Goal: Task Accomplishment & Management: Complete application form

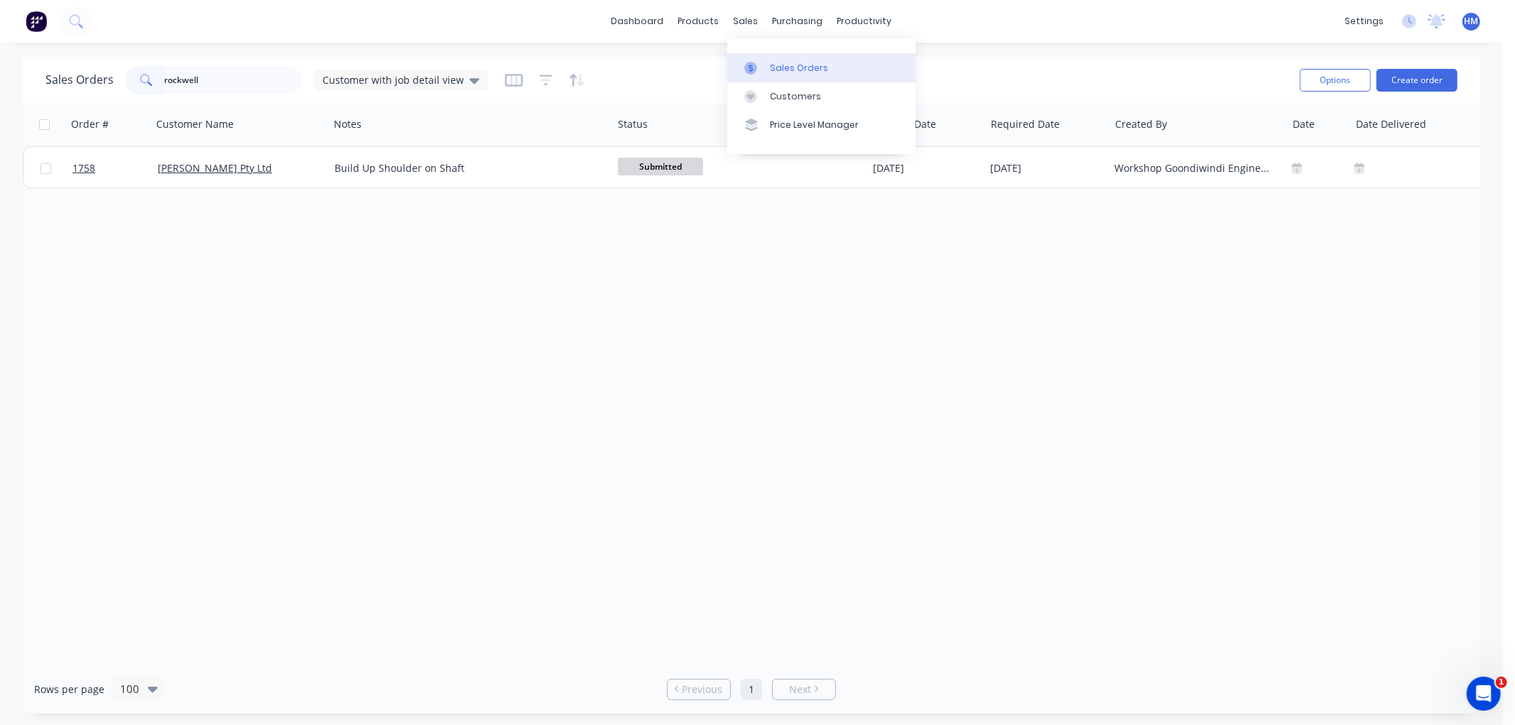
click at [786, 62] on div "Sales Orders" at bounding box center [799, 68] width 58 height 13
click at [786, 90] on div "Customers" at bounding box center [795, 96] width 51 height 13
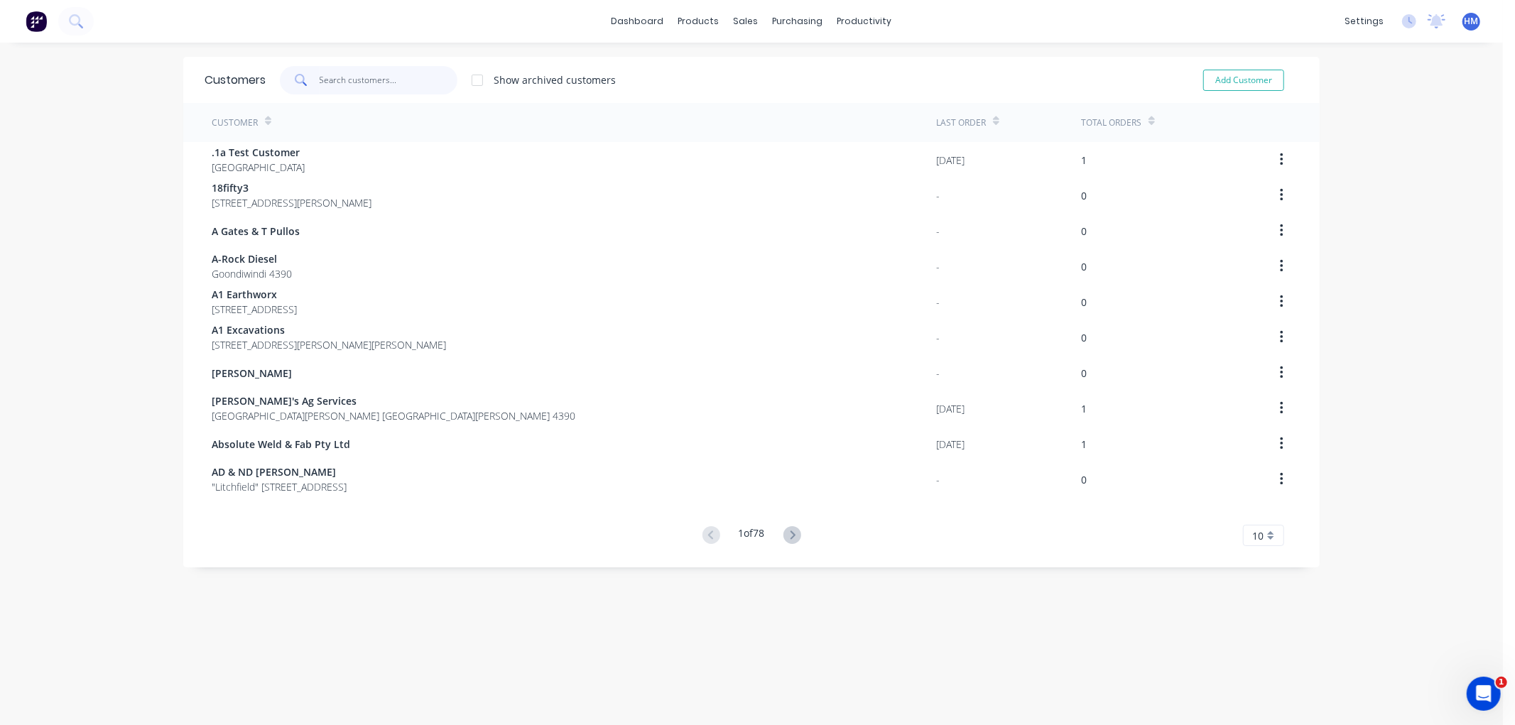
click at [357, 74] on input "text" at bounding box center [389, 80] width 139 height 28
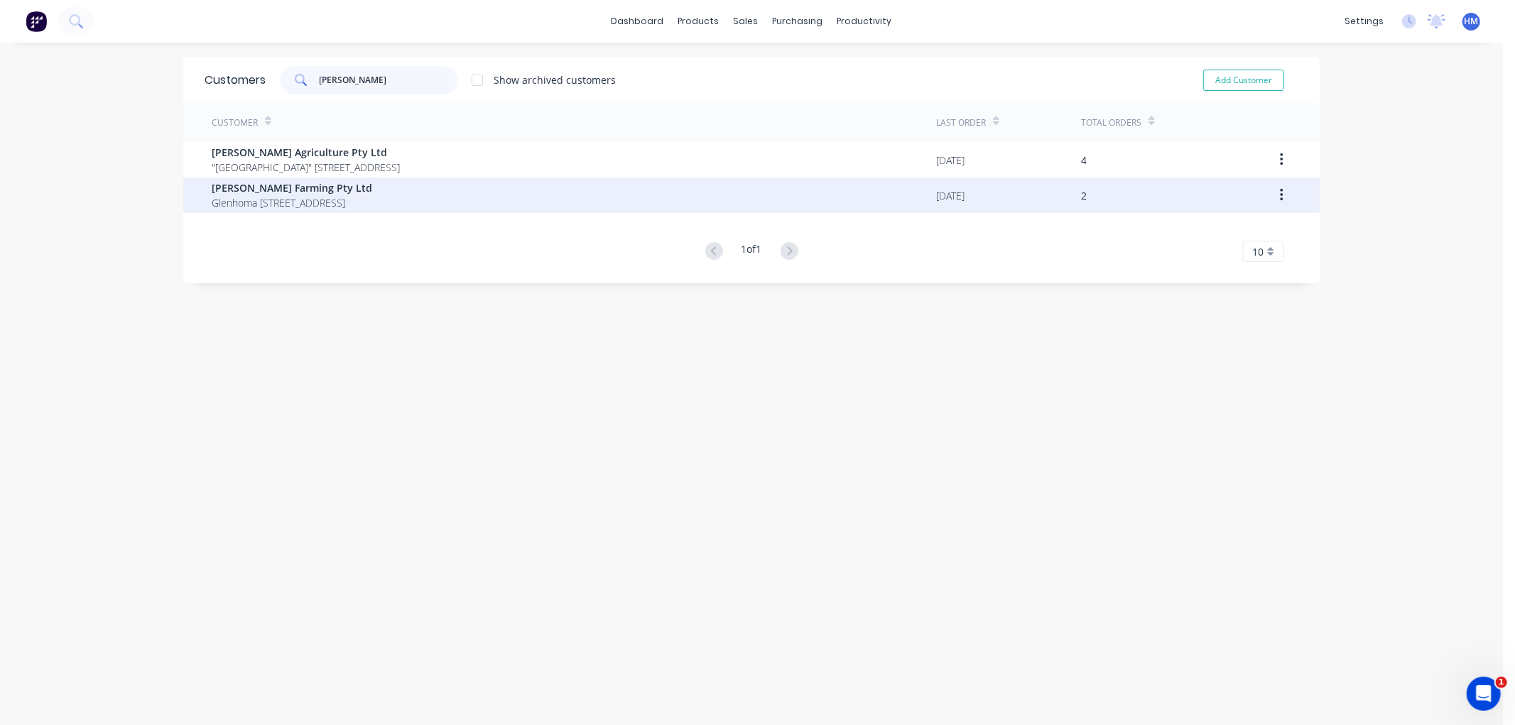
type input "[PERSON_NAME]"
click at [263, 195] on span "Glenhoma [STREET_ADDRESS]" at bounding box center [292, 202] width 161 height 15
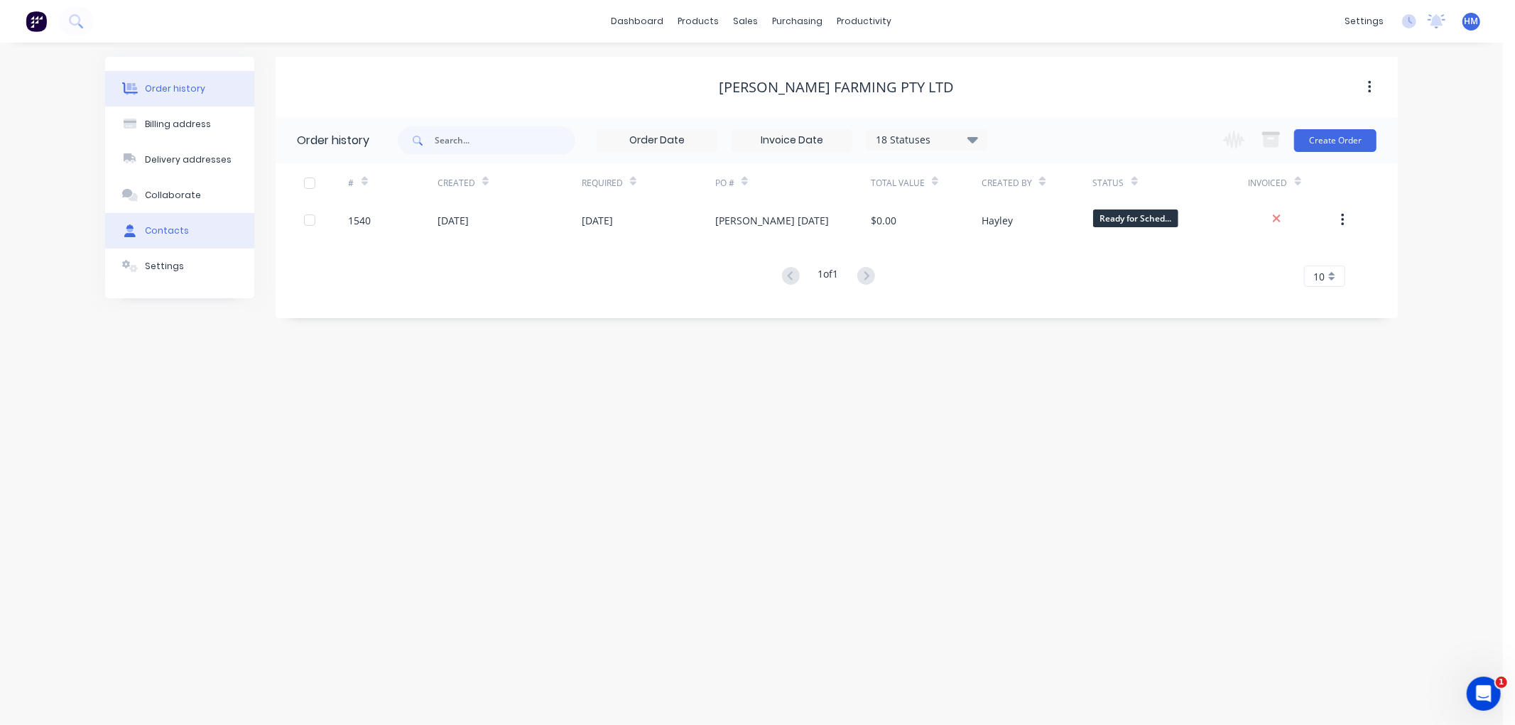
click at [179, 233] on div "Contacts" at bounding box center [167, 230] width 44 height 13
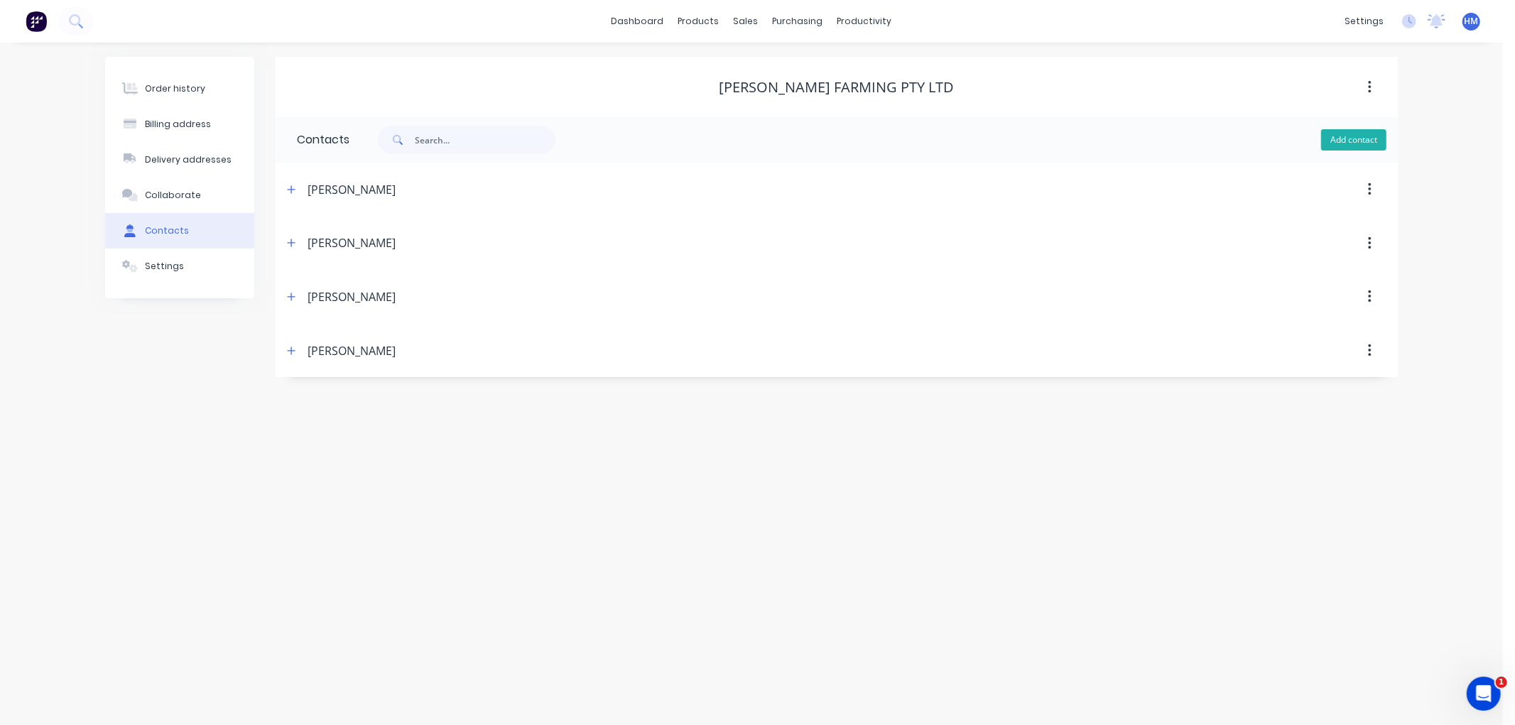
click at [1357, 132] on button "Add contact" at bounding box center [1353, 139] width 65 height 21
select select "AU"
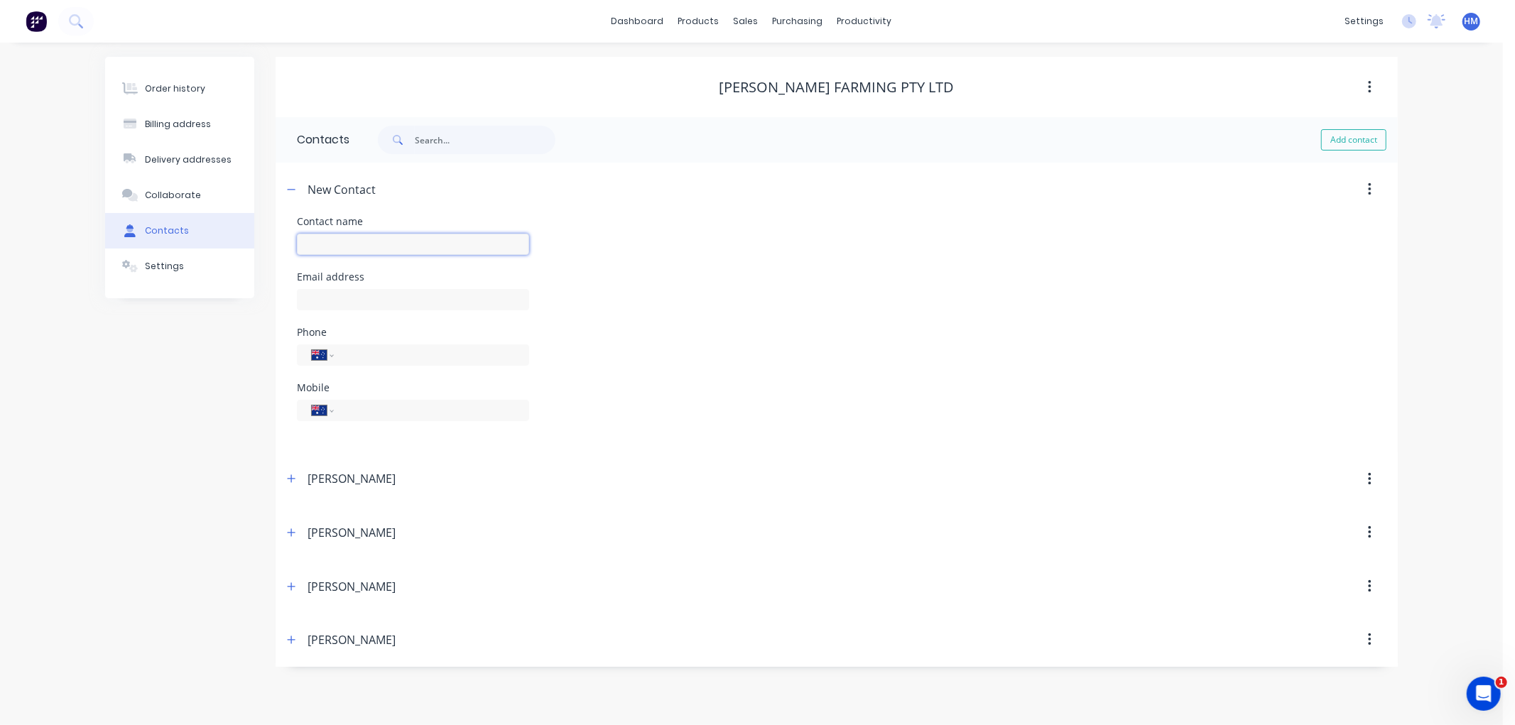
click at [372, 239] on input "text" at bounding box center [413, 244] width 232 height 21
type input "Accounts"
click at [332, 298] on input "text" at bounding box center [413, 299] width 232 height 21
paste input "[EMAIL_ADDRESS][DOMAIN_NAME]. Thank you"
drag, startPoint x: 511, startPoint y: 296, endPoint x: 441, endPoint y: 294, distance: 70.3
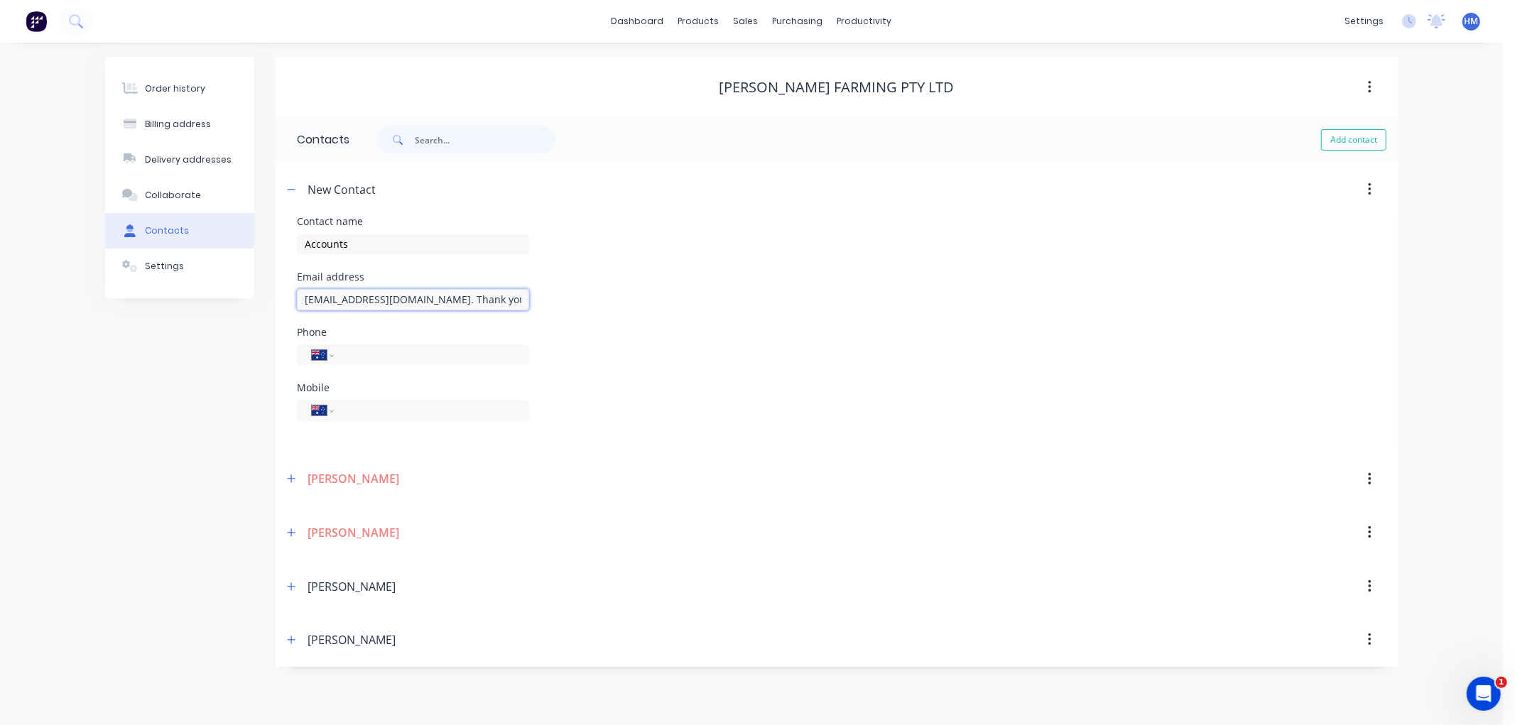
click at [441, 294] on input "[EMAIL_ADDRESS][DOMAIN_NAME]. Thank you" at bounding box center [413, 299] width 232 height 21
type input "[EMAIL_ADDRESS][DOMAIN_NAME]"
click at [288, 190] on icon "button" at bounding box center [291, 190] width 9 height 10
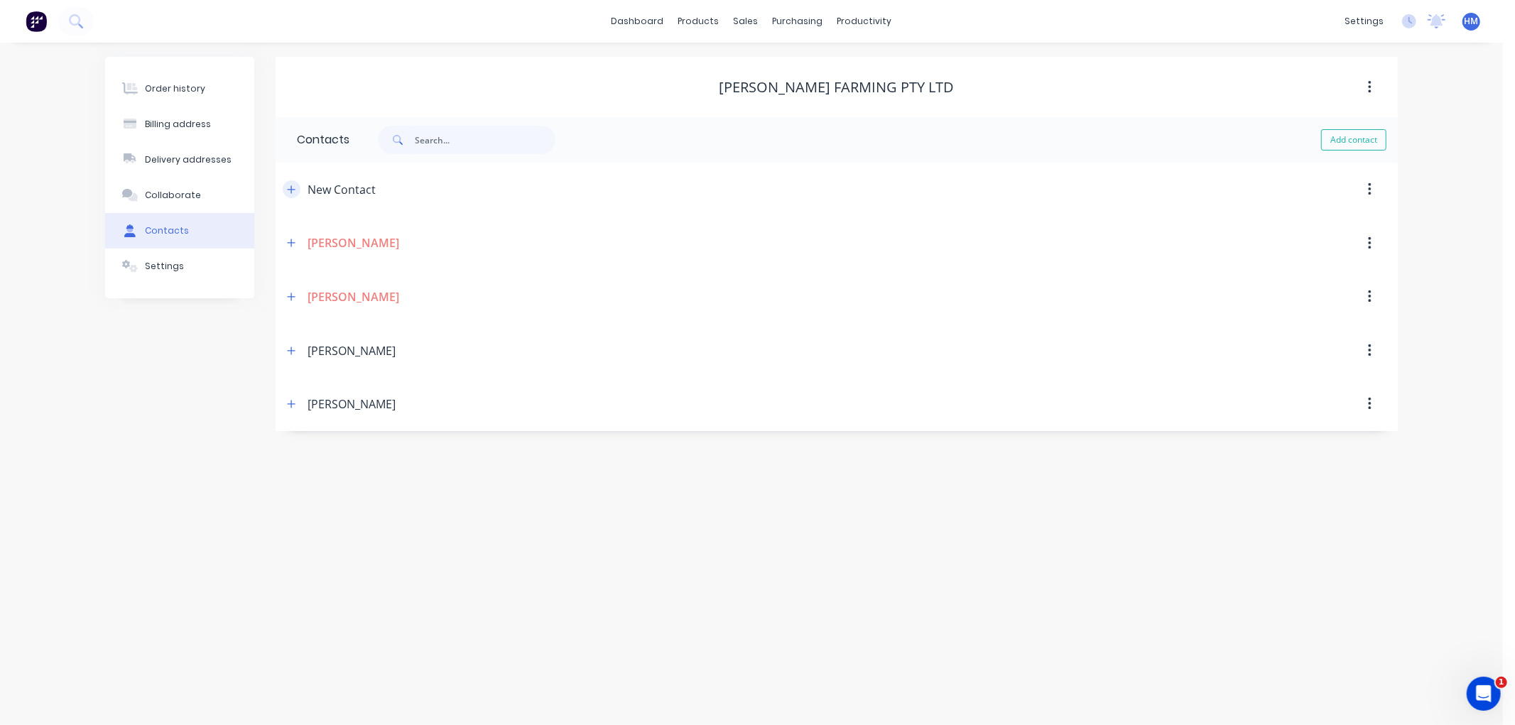
click at [288, 190] on icon "button" at bounding box center [291, 190] width 9 height 10
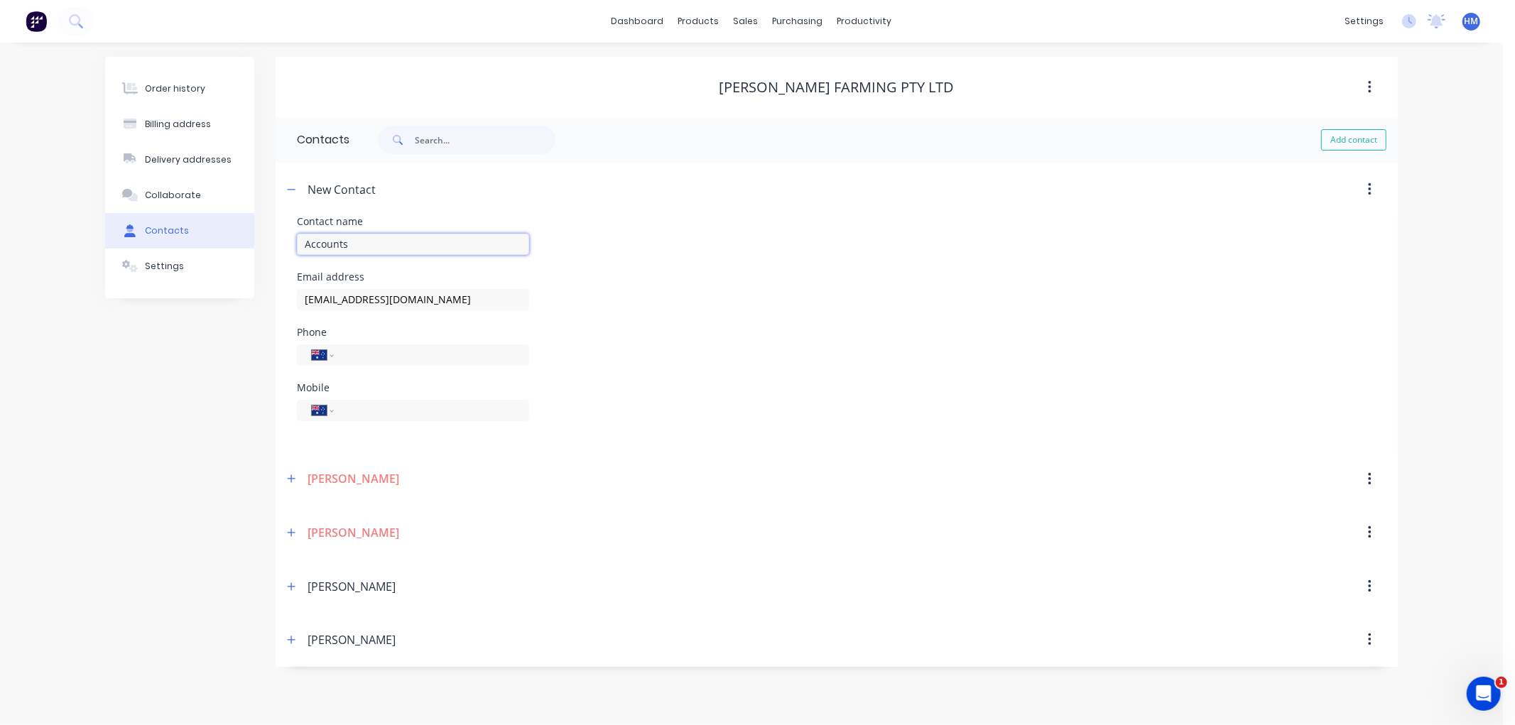
click at [388, 239] on input "Accounts" at bounding box center [413, 244] width 232 height 21
click at [659, 417] on div "Mobile International [GEOGRAPHIC_DATA] [GEOGRAPHIC_DATA] [GEOGRAPHIC_DATA] [GEO…" at bounding box center [837, 410] width 1080 height 55
click at [290, 483] on icon "button" at bounding box center [291, 479] width 9 height 10
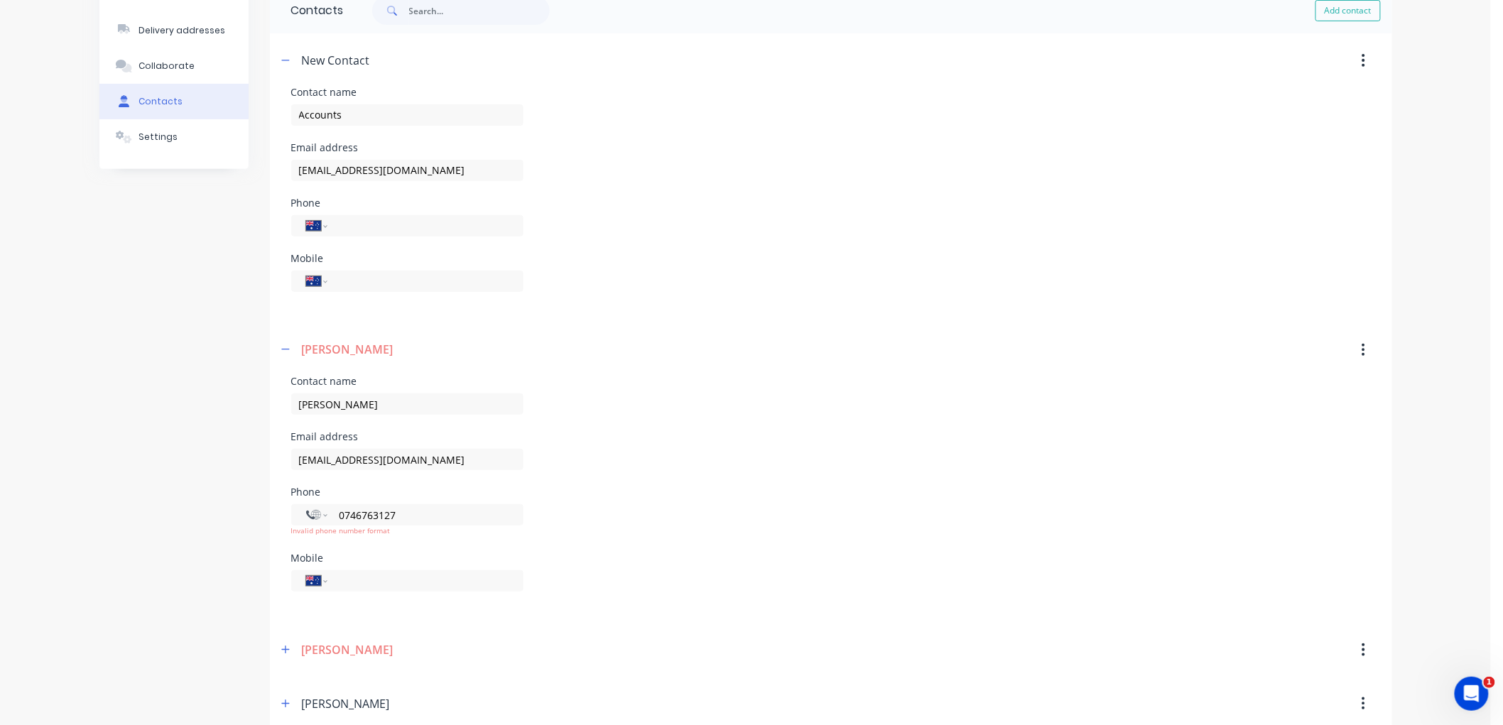
scroll to position [158, 0]
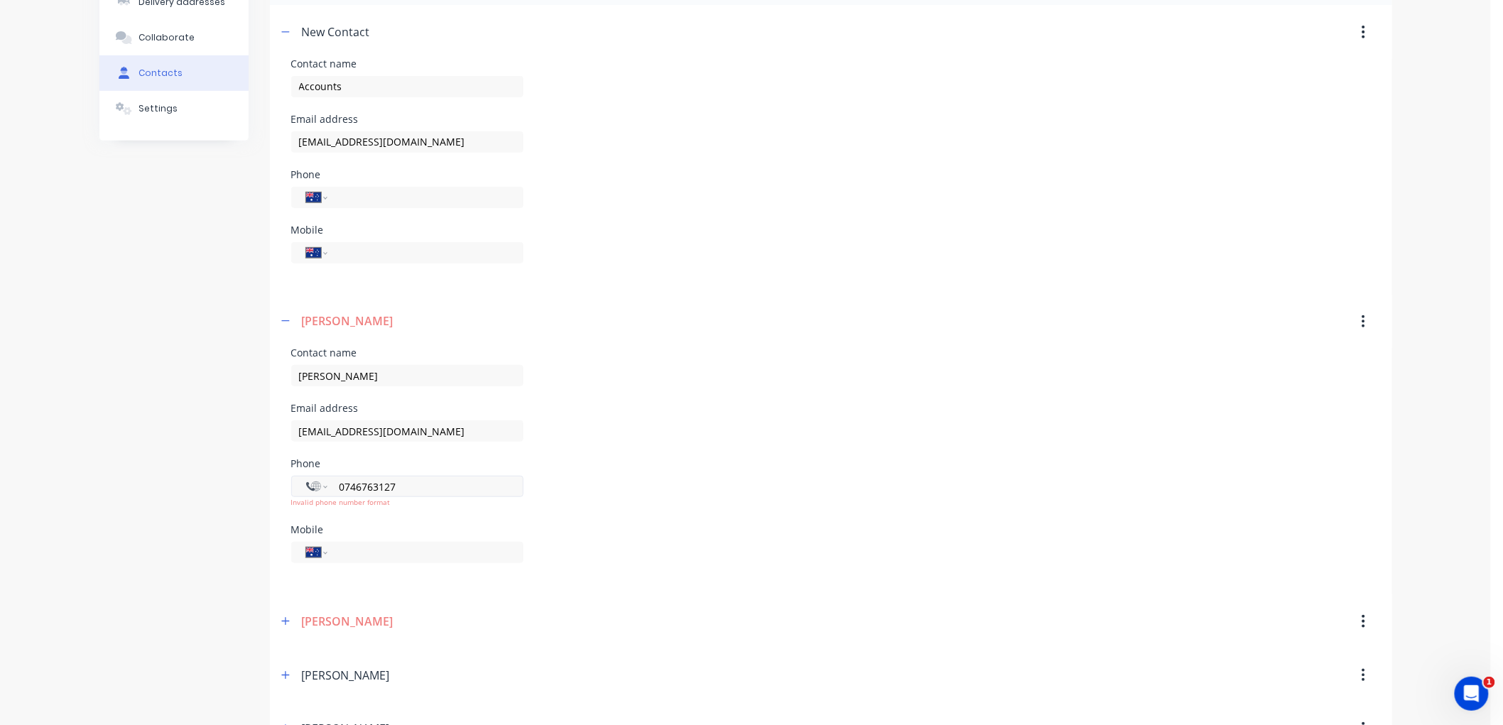
click at [353, 487] on input "0746763127" at bounding box center [422, 487] width 170 height 16
click at [439, 485] on input "[PHONE_NUMBER]" at bounding box center [422, 487] width 170 height 16
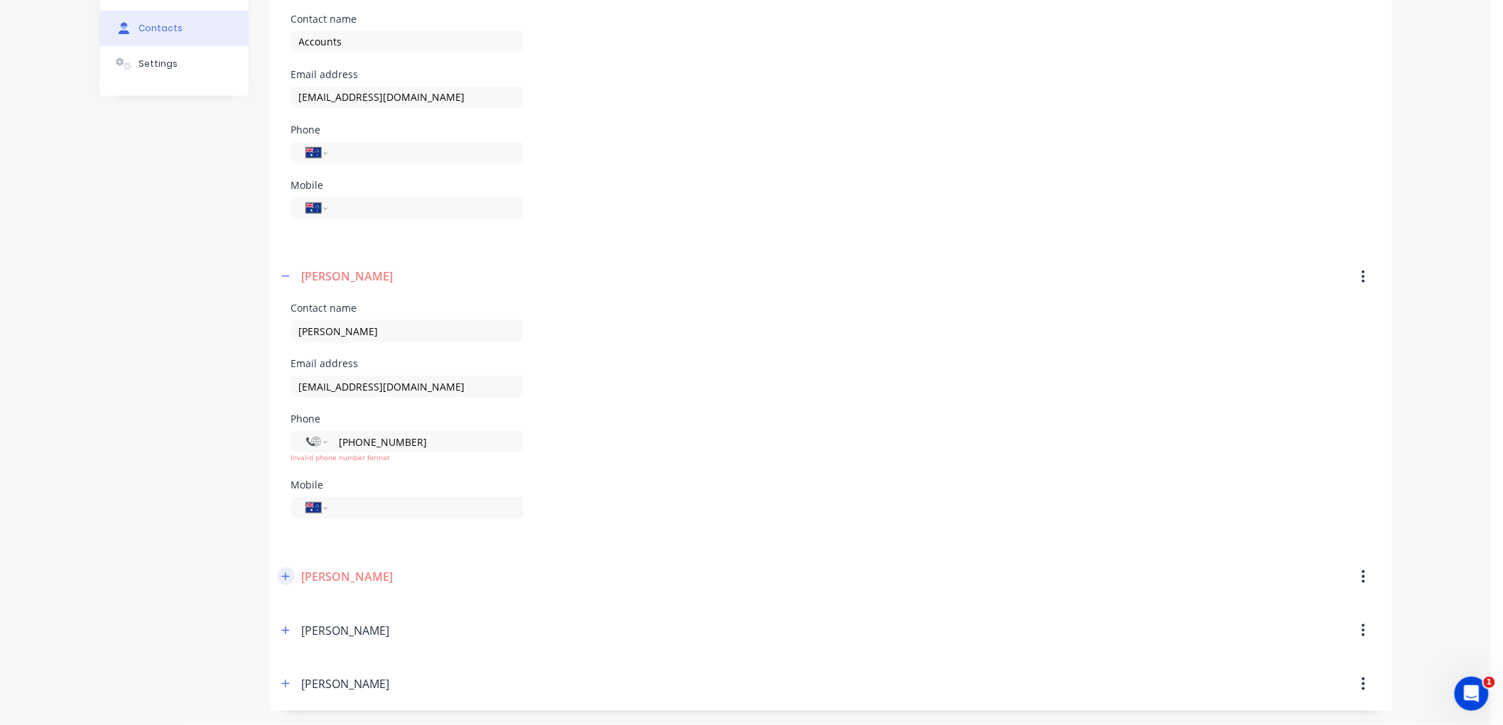
type input "[PHONE_NUMBER]"
click at [286, 575] on icon "button" at bounding box center [285, 576] width 8 height 8
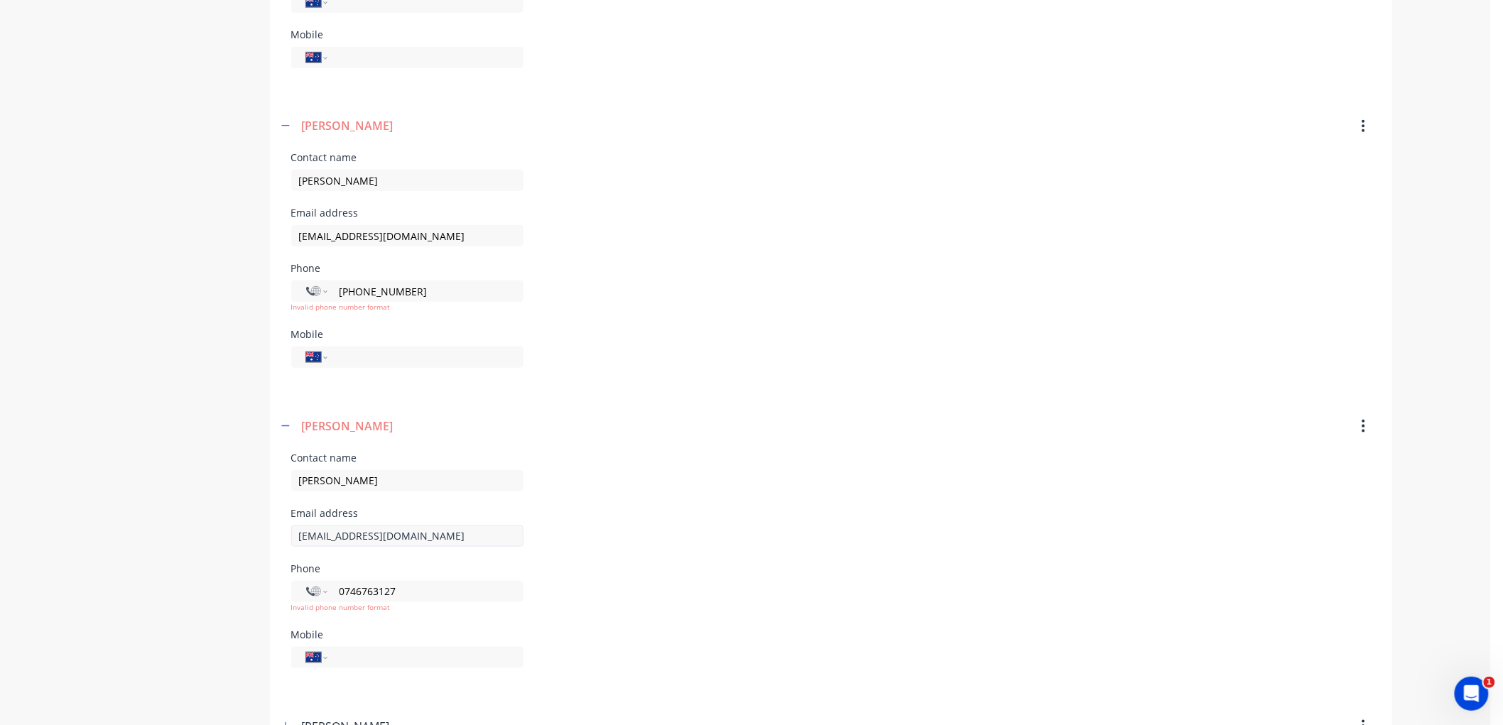
scroll to position [360, 0]
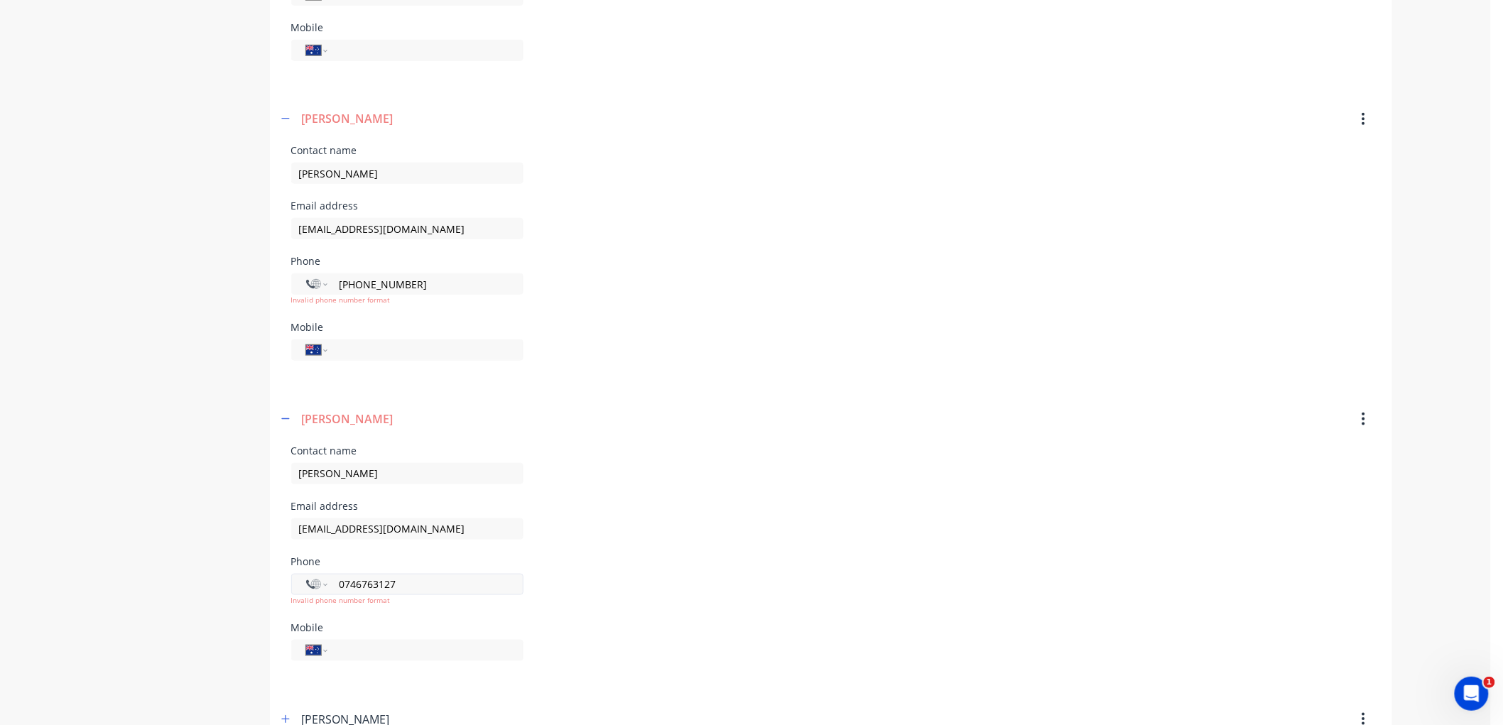
click at [353, 578] on input "0746763127" at bounding box center [422, 584] width 170 height 16
click at [426, 578] on input "[PHONE_NUMBER]" at bounding box center [422, 584] width 170 height 16
type input "[PHONE_NUMBER]"
click at [553, 498] on div "Contact name [PERSON_NAME]" at bounding box center [831, 473] width 1080 height 55
drag, startPoint x: 357, startPoint y: 281, endPoint x: 391, endPoint y: 271, distance: 36.2
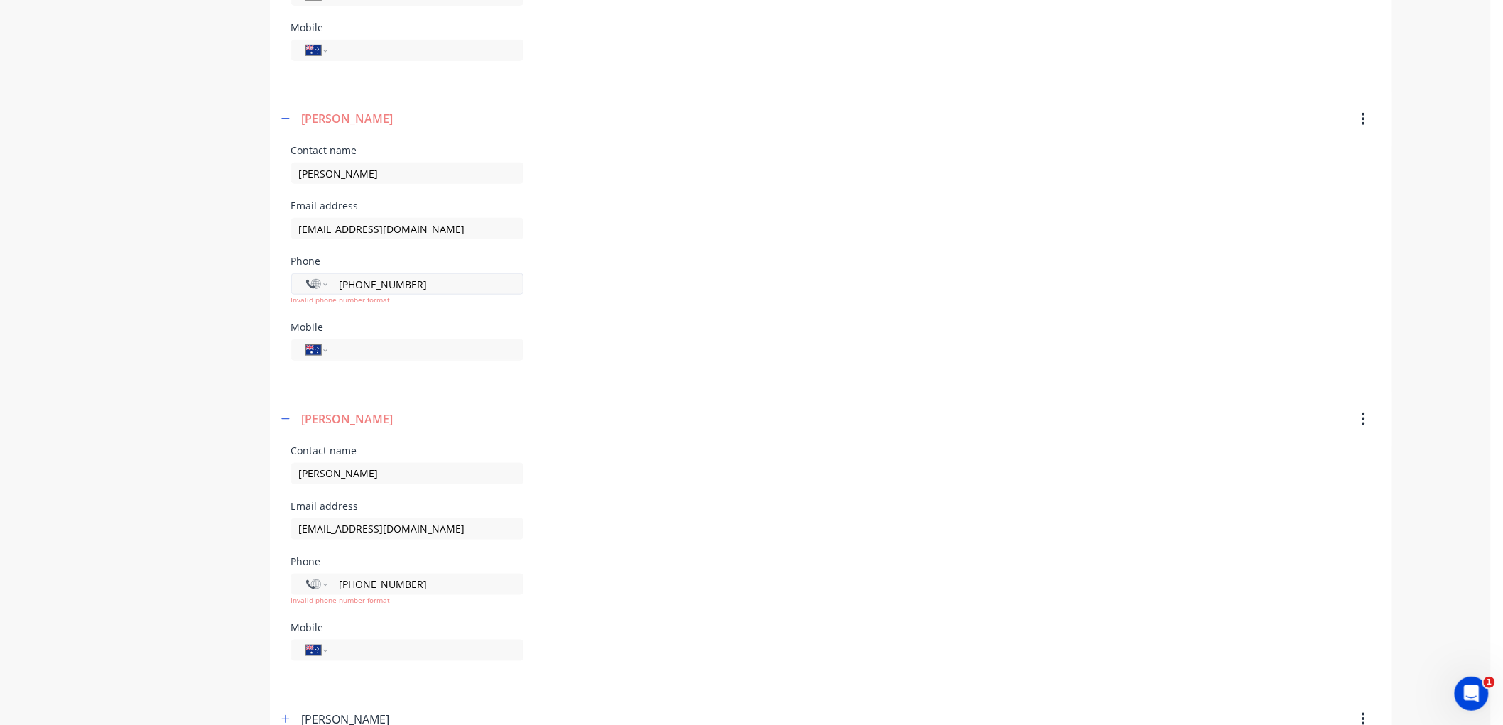
click at [357, 281] on input "[PHONE_NUMBER]" at bounding box center [422, 284] width 170 height 16
click at [344, 286] on input "[PHONE_NUMBER]" at bounding box center [422, 284] width 170 height 16
click at [344, 282] on input "[PHONE_NUMBER]" at bounding box center [422, 284] width 170 height 16
click at [346, 280] on input "[PHONE_NUMBER]" at bounding box center [422, 284] width 170 height 16
type input "+0746763"
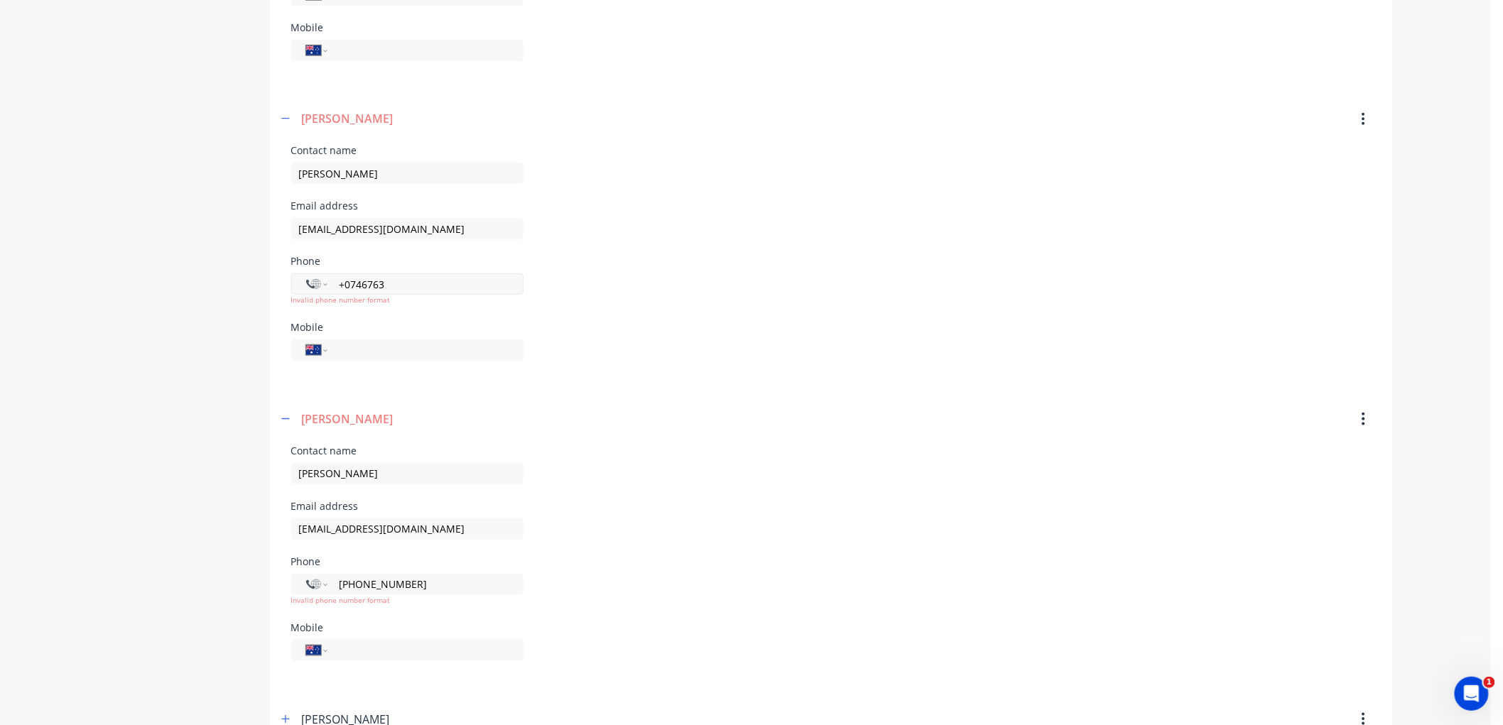
drag, startPoint x: 365, startPoint y: 280, endPoint x: 301, endPoint y: 278, distance: 64.0
click at [301, 278] on div "International [GEOGRAPHIC_DATA] [GEOGRAPHIC_DATA] [GEOGRAPHIC_DATA] [GEOGRAPHIC…" at bounding box center [407, 283] width 232 height 21
select select "AU"
click at [405, 293] on input "[PHONE_NUMBER]" at bounding box center [422, 284] width 170 height 16
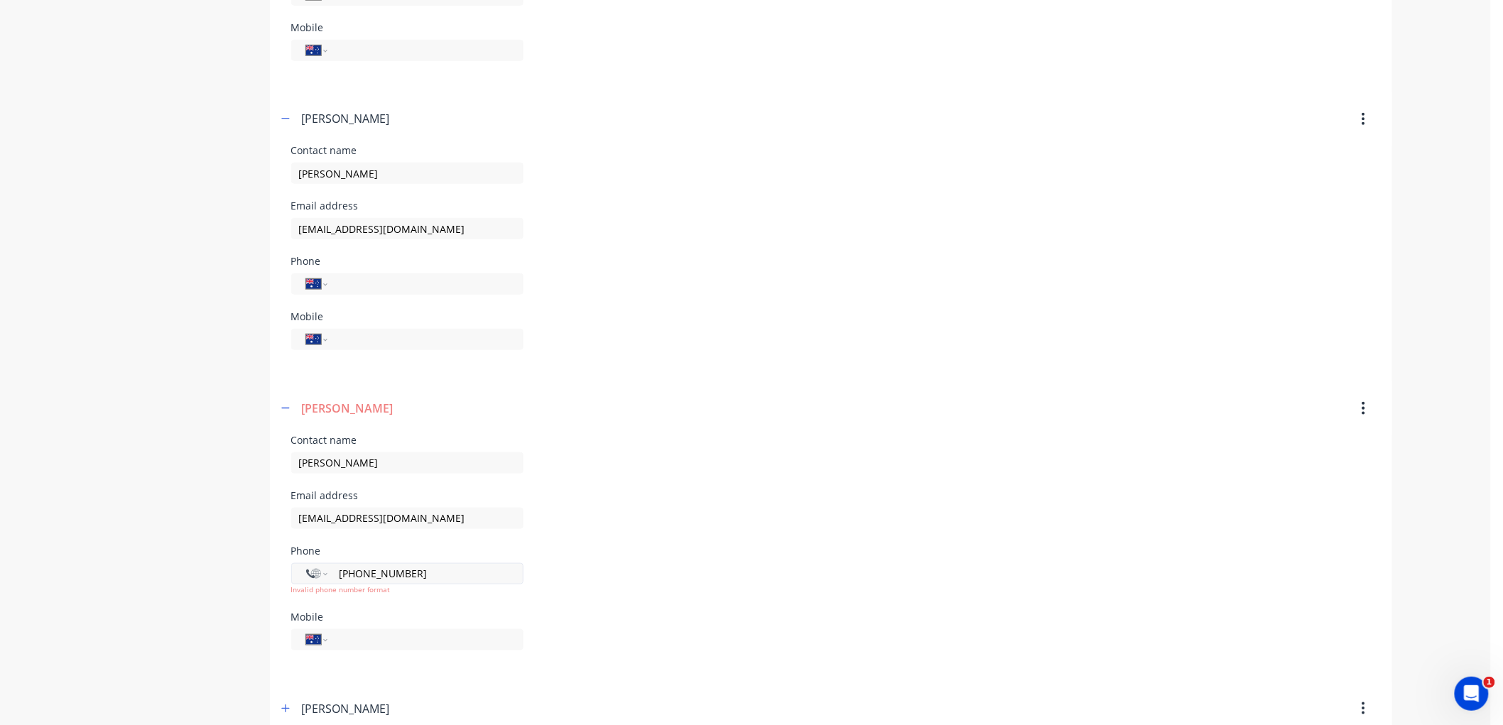
drag, startPoint x: 374, startPoint y: 572, endPoint x: 359, endPoint y: 569, distance: 15.9
click at [359, 569] on input "[PHONE_NUMBER]" at bounding box center [422, 573] width 170 height 16
click at [370, 286] on input "tel" at bounding box center [422, 284] width 170 height 16
paste input "4676 3127"
type input "[PHONE_NUMBER]"
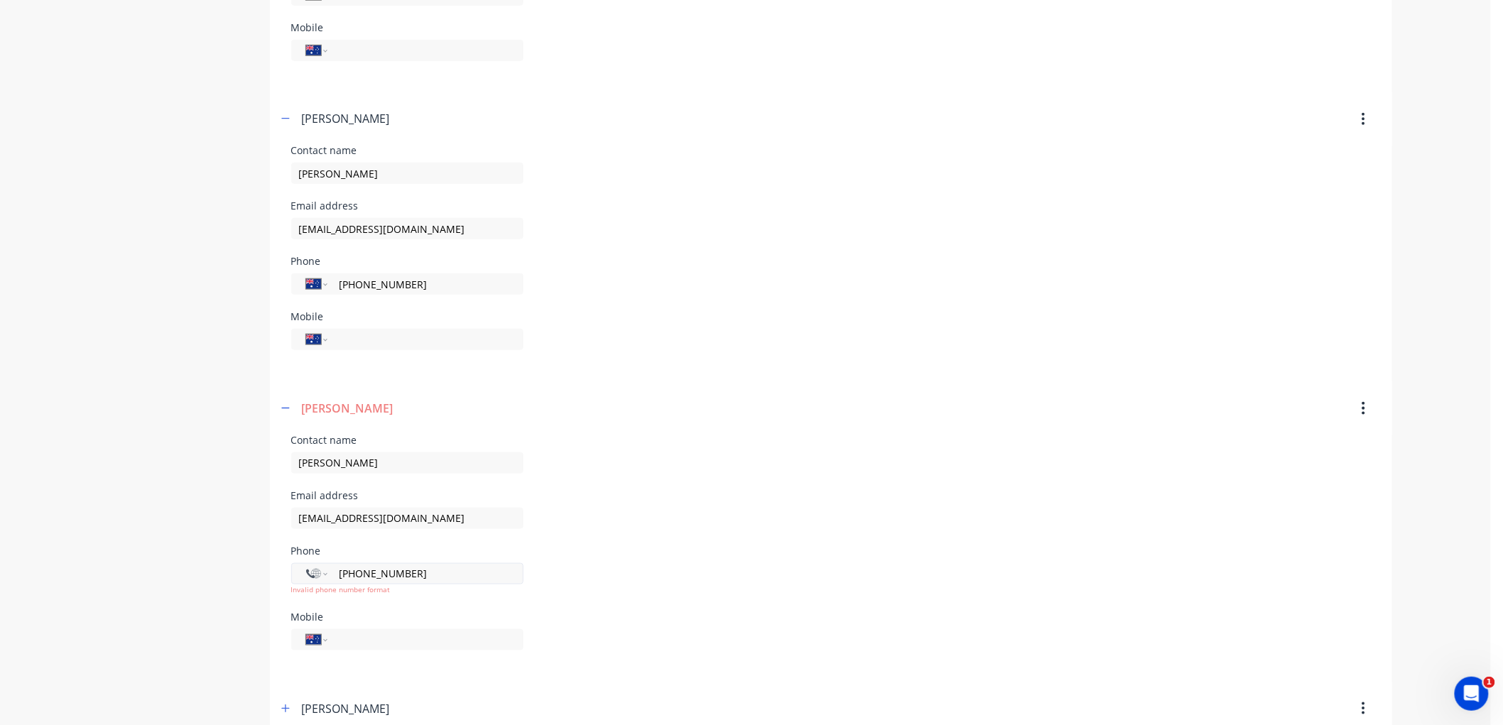
drag, startPoint x: 419, startPoint y: 573, endPoint x: 435, endPoint y: 569, distance: 16.9
click at [426, 570] on input "[PHONE_NUMBER]" at bounding box center [422, 573] width 170 height 16
drag, startPoint x: 435, startPoint y: 569, endPoint x: 264, endPoint y: 569, distance: 171.2
click at [264, 569] on div "Order history Billing address Delivery addresses Collaborate Contacts Settings …" at bounding box center [745, 243] width 1293 height 1092
select select "AU"
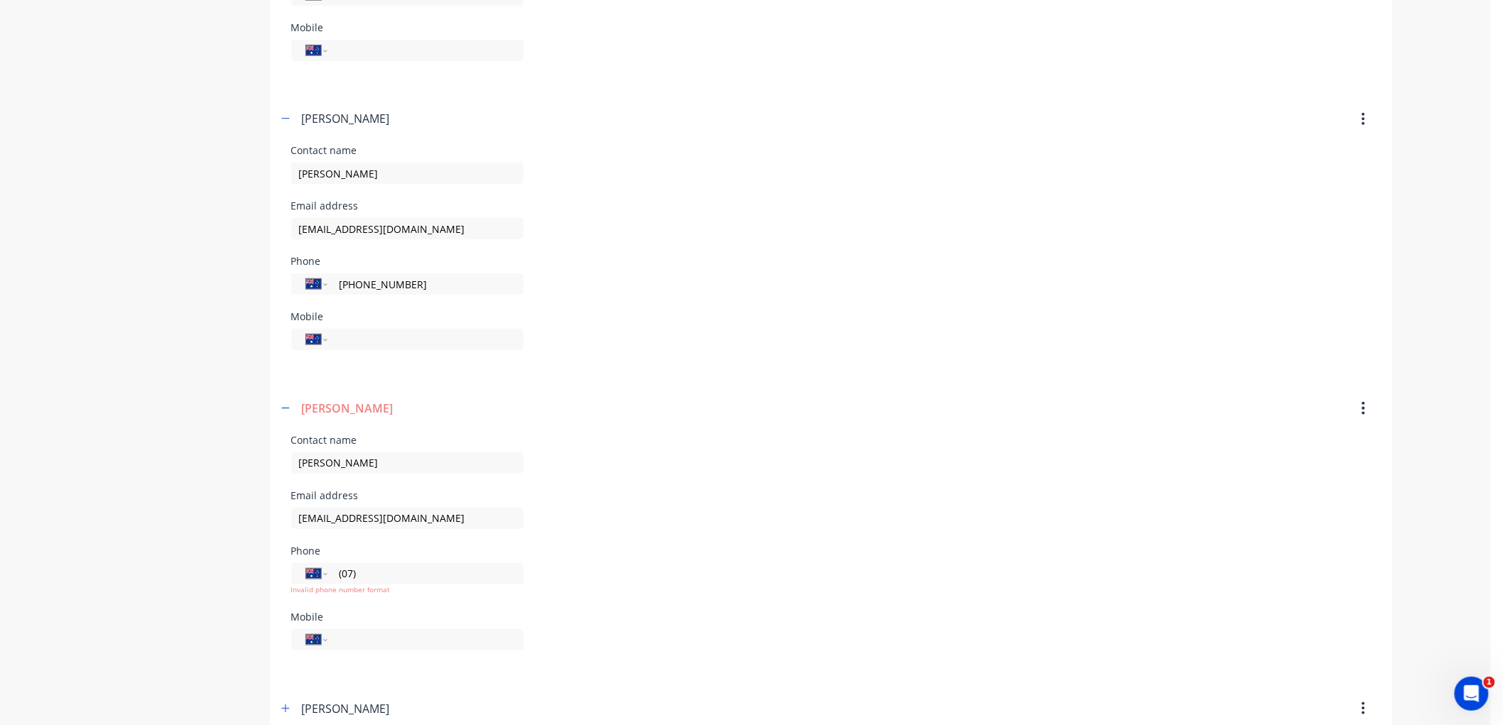
paste input "4676 3127"
type input "[PHONE_NUMBER]"
click at [586, 562] on div "Phone International [GEOGRAPHIC_DATA] [GEOGRAPHIC_DATA] [GEOGRAPHIC_DATA] [GEOG…" at bounding box center [831, 579] width 1080 height 66
select select "AU"
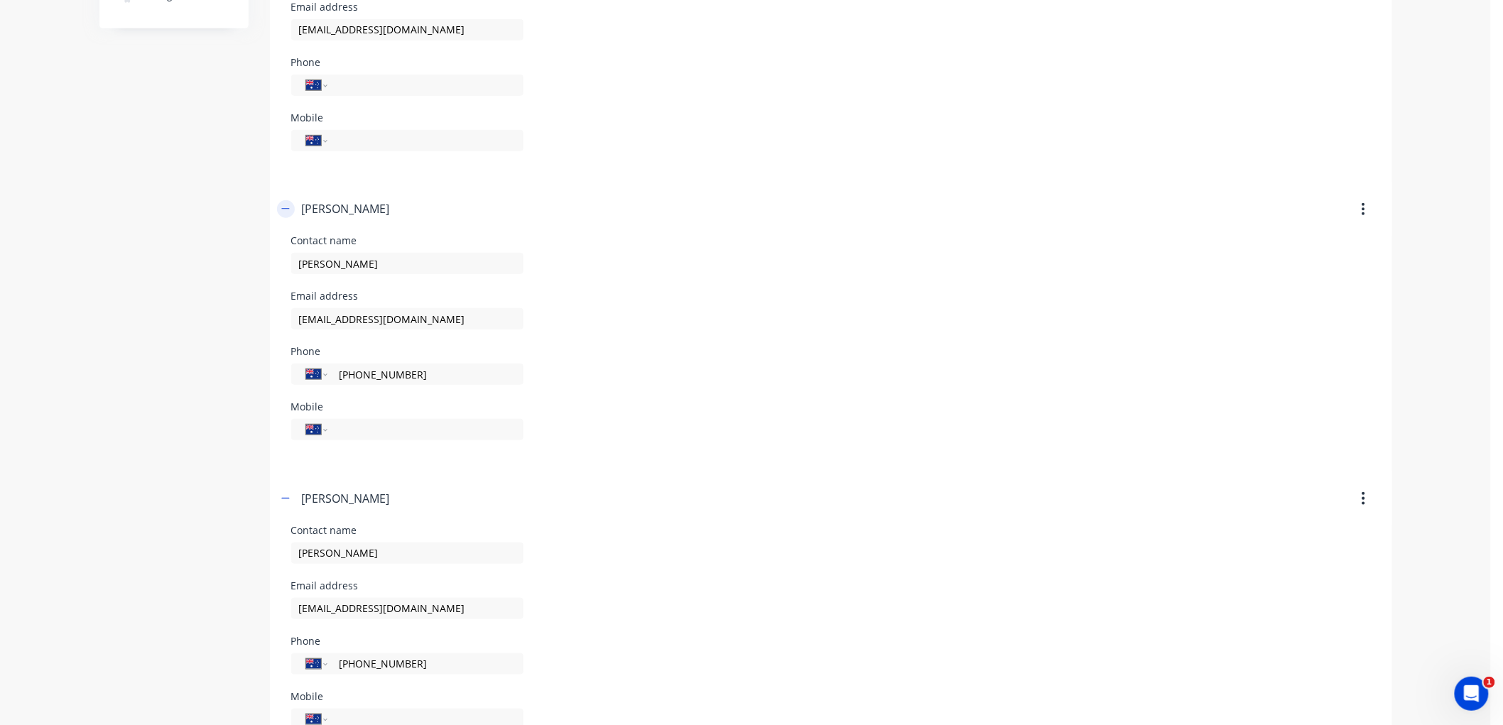
click at [286, 211] on icon "button" at bounding box center [285, 209] width 9 height 10
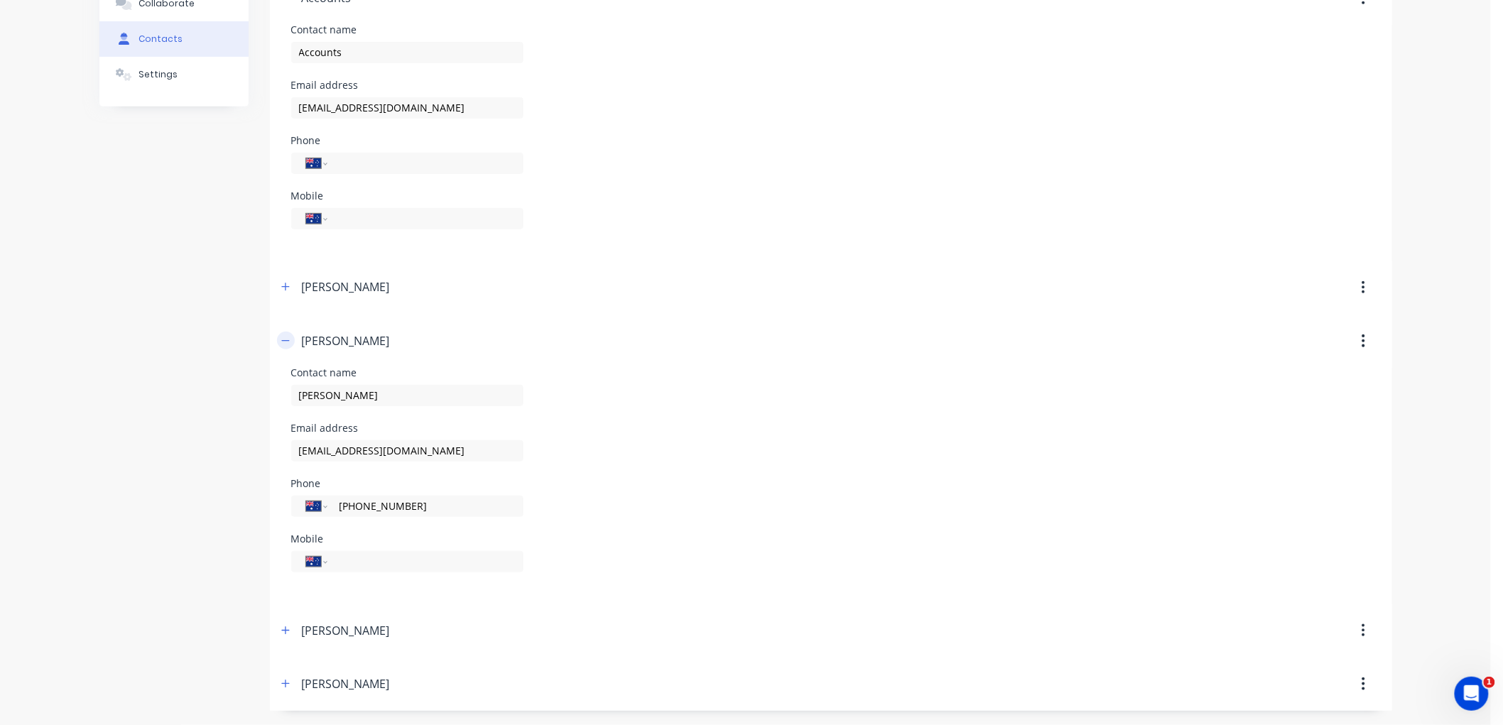
click at [287, 337] on icon "button" at bounding box center [285, 341] width 9 height 10
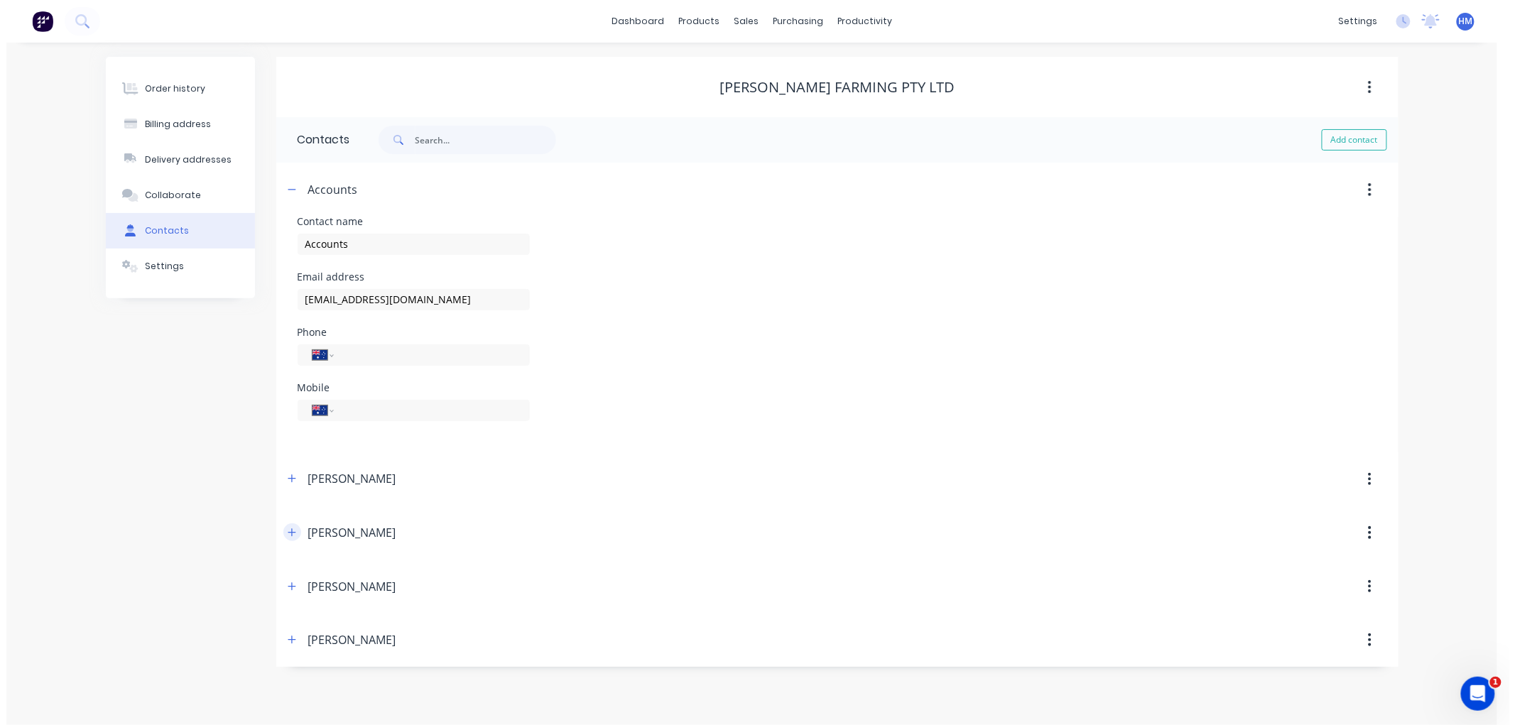
scroll to position [0, 0]
click at [420, 358] on input "tel" at bounding box center [429, 355] width 170 height 16
paste input "46763127"
click at [347, 353] on input "46763127" at bounding box center [429, 355] width 170 height 16
type input "[PHONE_NUMBER]"
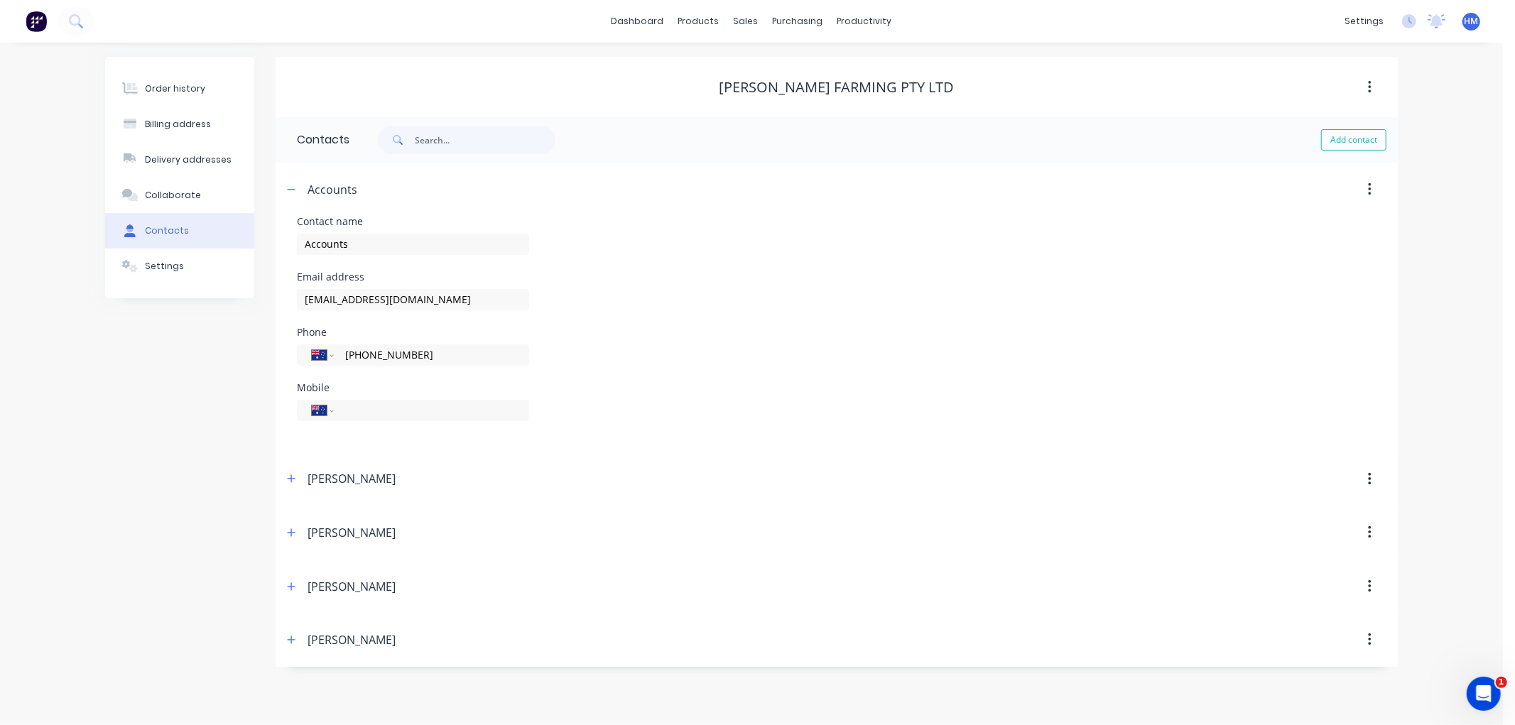
click at [901, 352] on div "Phone International [GEOGRAPHIC_DATA] [GEOGRAPHIC_DATA] [GEOGRAPHIC_DATA] [GEOG…" at bounding box center [837, 354] width 1080 height 55
click at [286, 187] on button "button" at bounding box center [292, 189] width 18 height 18
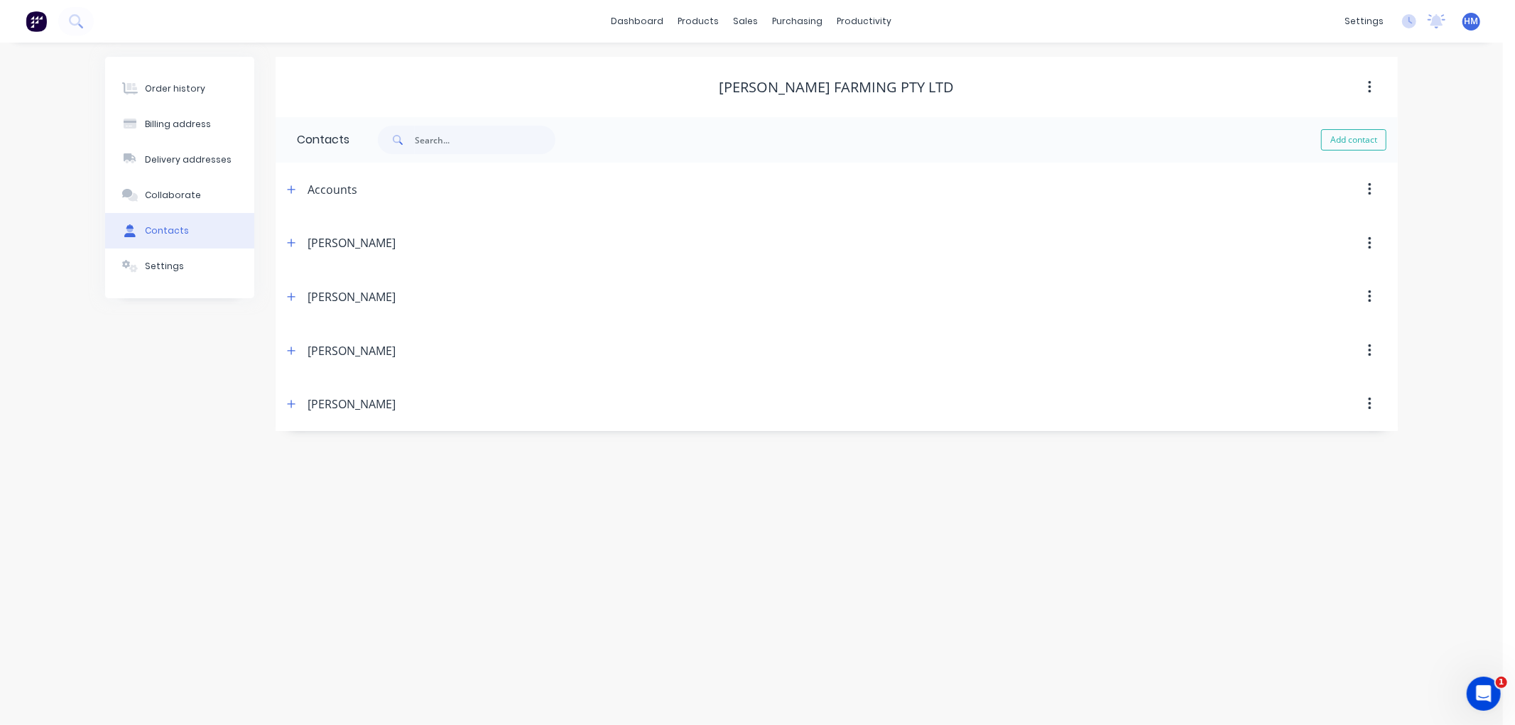
click at [743, 300] on div "[PERSON_NAME]" at bounding box center [701, 297] width 837 height 26
click at [775, 67] on div "Sales Orders" at bounding box center [799, 68] width 58 height 13
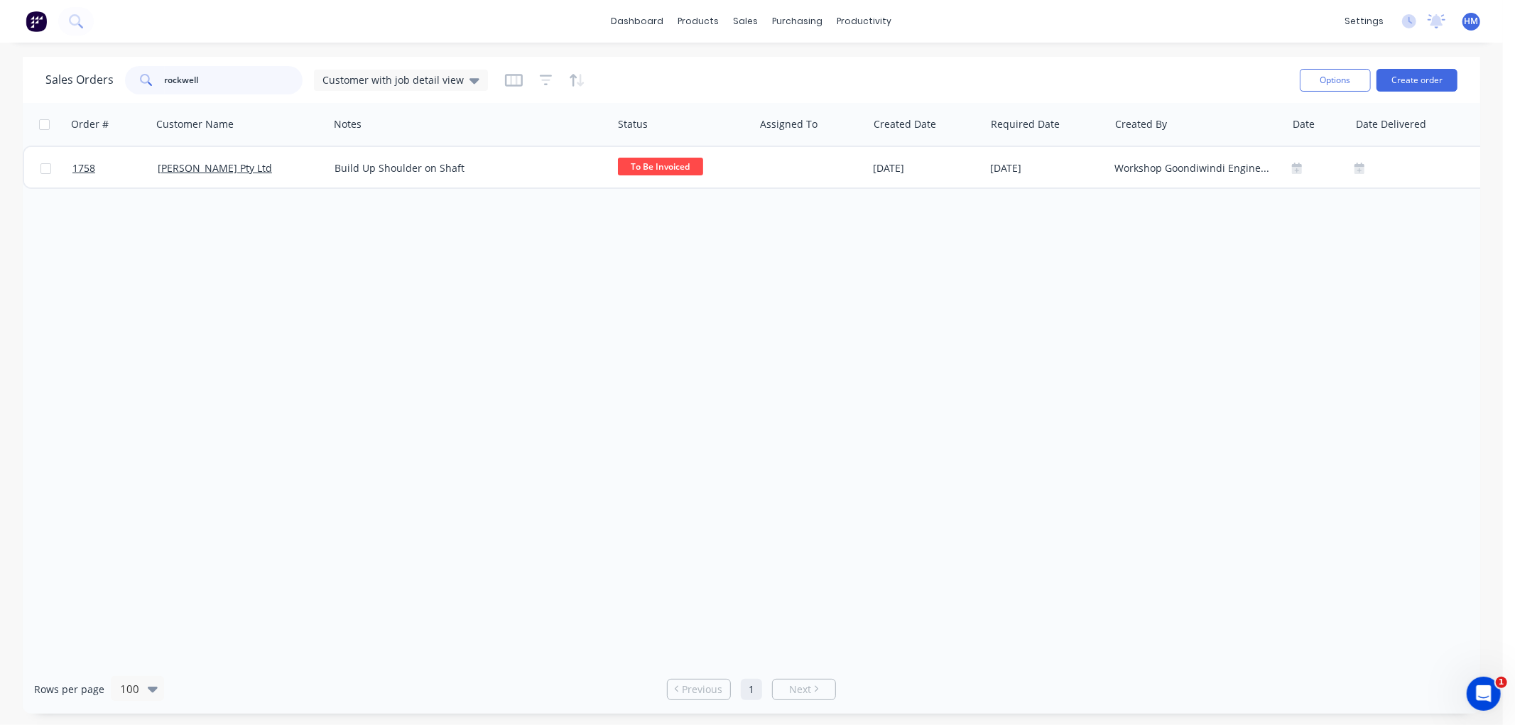
drag, startPoint x: 237, startPoint y: 85, endPoint x: 68, endPoint y: 63, distance: 169.9
click at [68, 63] on div "Sales Orders rockwell Customer with job detail view" at bounding box center [666, 80] width 1243 height 35
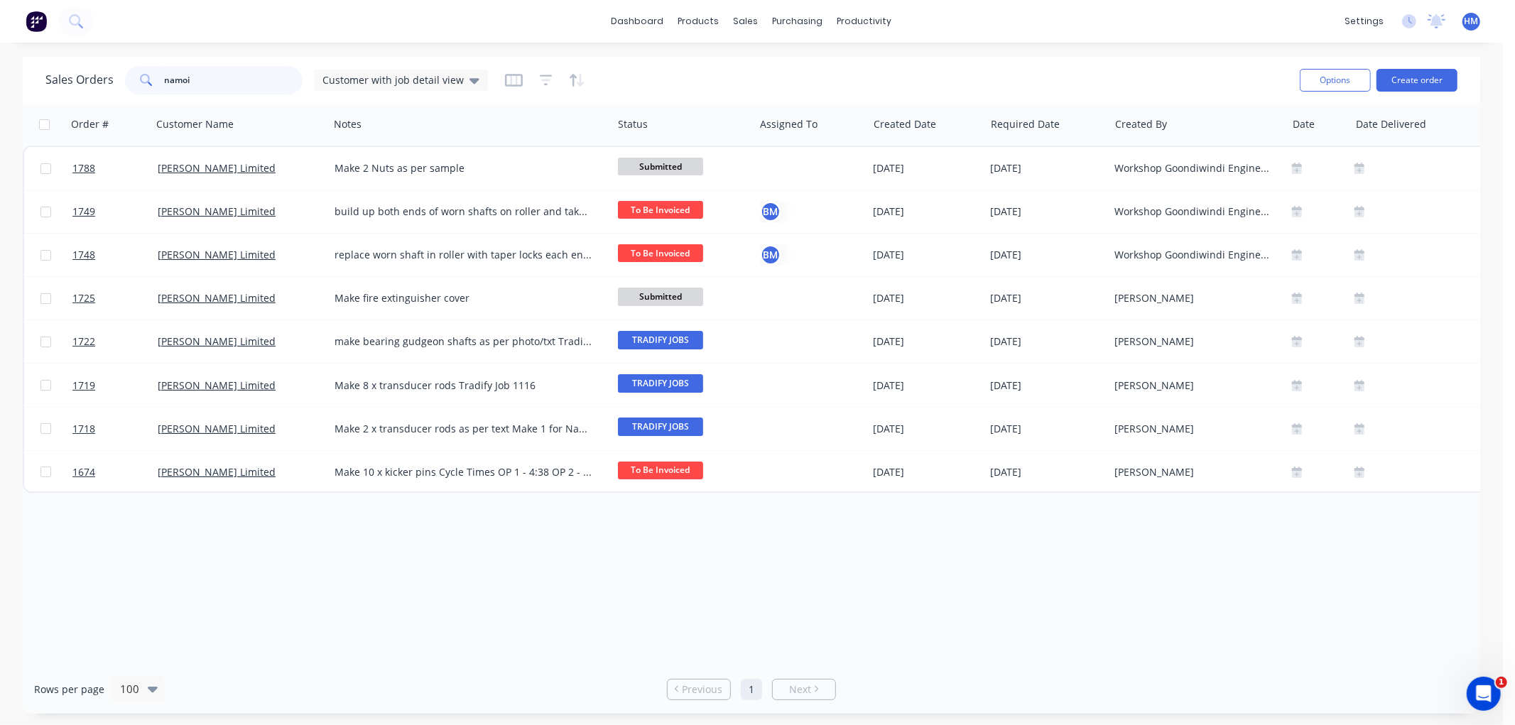
type input "namoi"
